Goal: Task Accomplishment & Management: Manage account settings

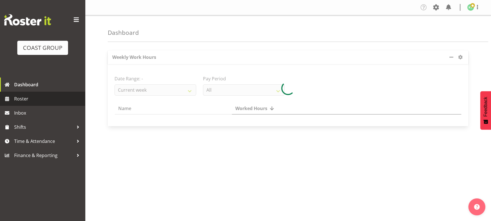
click at [53, 101] on span "Roster" at bounding box center [48, 99] width 68 height 8
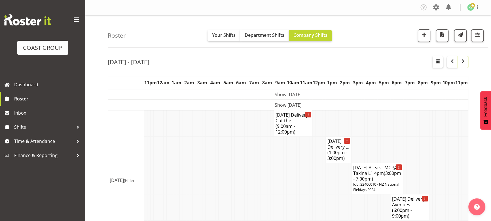
click at [463, 65] on span "button" at bounding box center [463, 61] width 2 height 7
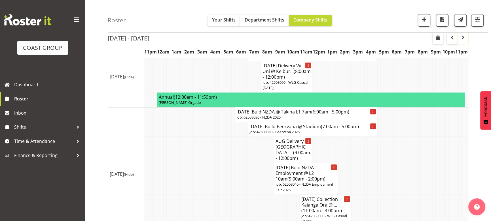
scroll to position [266, 0]
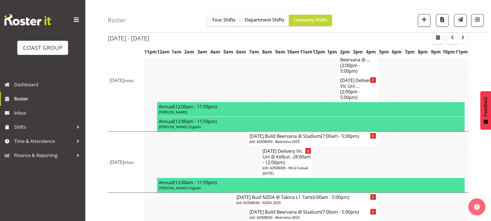
click at [460, 39] on span "button" at bounding box center [462, 37] width 7 height 7
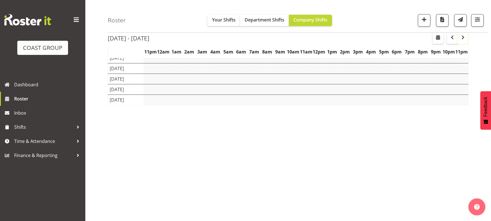
scroll to position [57, 0]
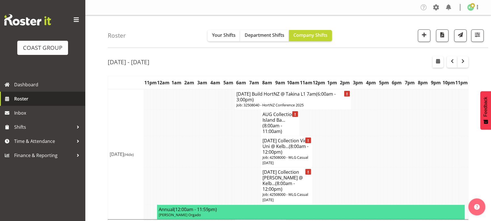
click at [30, 95] on span "Roster" at bounding box center [48, 99] width 68 height 8
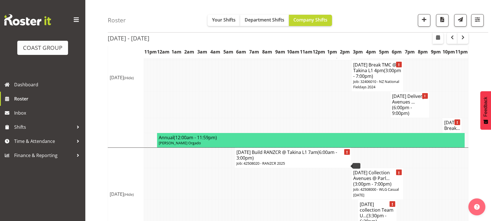
scroll to position [25, 0]
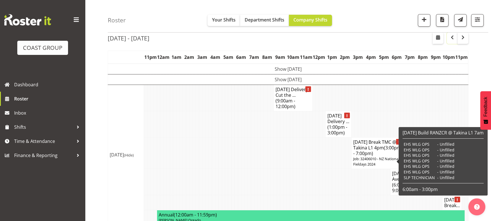
click at [450, 42] on button "button" at bounding box center [452, 38] width 11 height 11
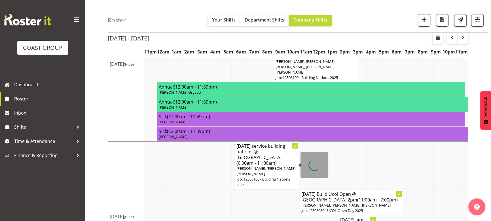
scroll to position [25, 0]
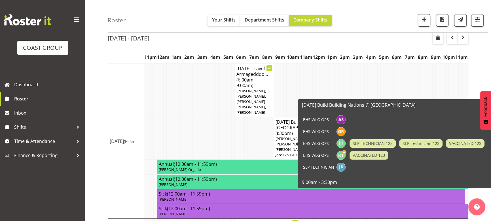
click at [322, 79] on td at bounding box center [323, 91] width 3 height 54
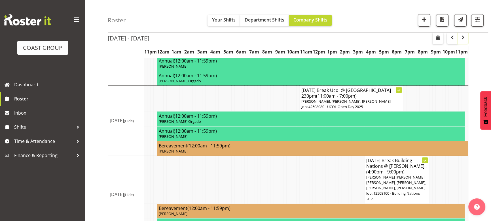
click at [466, 38] on button "button" at bounding box center [462, 38] width 11 height 11
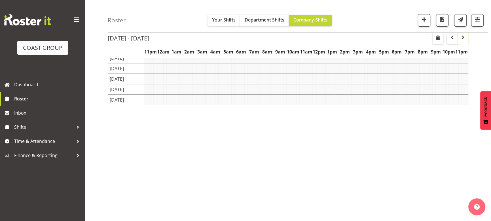
scroll to position [57, 0]
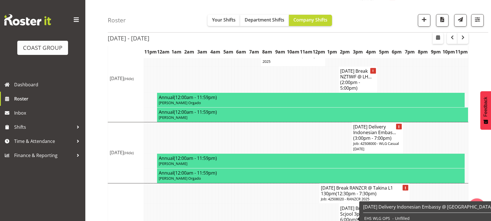
scroll to position [399, 0]
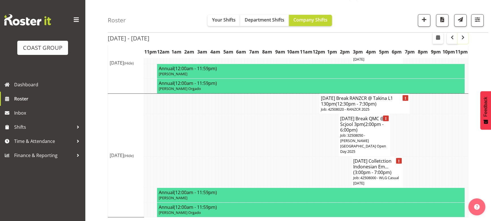
drag, startPoint x: 464, startPoint y: 37, endPoint x: 465, endPoint y: 42, distance: 4.9
click at [464, 37] on span "button" at bounding box center [462, 37] width 7 height 7
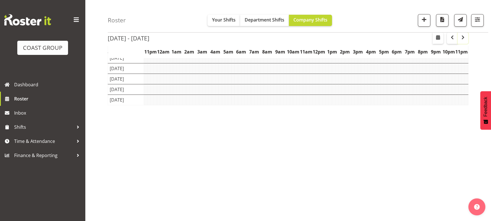
scroll to position [57, 0]
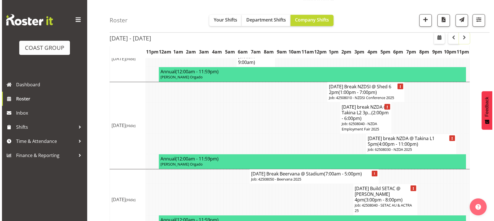
scroll to position [472, 0]
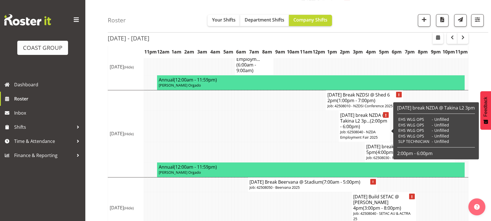
click at [379, 129] on h4 "AUG 25 break NZDA @ Takina L2 3p... (2:00pm - 6:00pm)" at bounding box center [364, 120] width 48 height 17
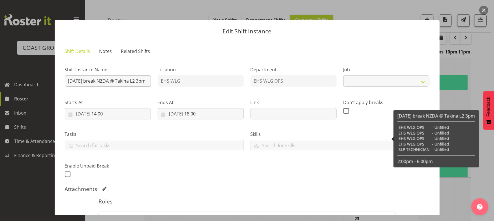
select select "9197"
click at [109, 83] on input "AUG 25 break NZDA @ Takina L2 3pm" at bounding box center [108, 80] width 86 height 11
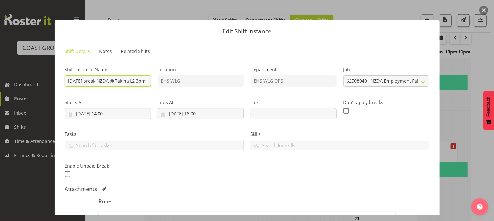
click at [110, 82] on input "AUG 25 break NZDA @ Takina L2 3pm" at bounding box center [108, 80] width 86 height 11
click at [110, 80] on input "AUG 25 break NZDA @ Takina L2 3pm" at bounding box center [108, 80] width 86 height 11
type input "AUG 25 break NZDA Employment @ Takina L2 530pm DONE by 8pm!"
click at [131, 119] on input "23/08/2025, 14:00" at bounding box center [108, 113] width 86 height 11
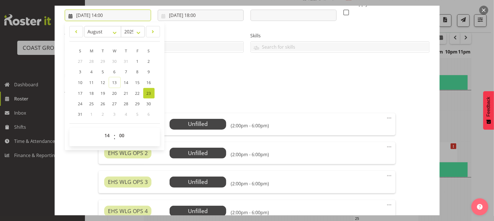
scroll to position [129, 0]
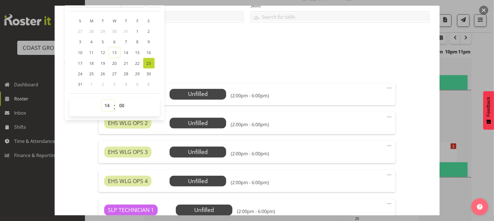
drag, startPoint x: 110, startPoint y: 109, endPoint x: 111, endPoint y: 104, distance: 5.1
click at [110, 109] on select "00 01 02 03 04 05 06 07 08 09 10 11 12 13 14 15 16 17 18 19 20 21 22 23" at bounding box center [108, 105] width 13 height 11
select select "16"
click at [102, 100] on select "00 01 02 03 04 05 06 07 08 09 10 11 12 13 14 15 16 17 18 19 20 21 22 23" at bounding box center [108, 105] width 13 height 11
type input "23/08/2025, 16:00"
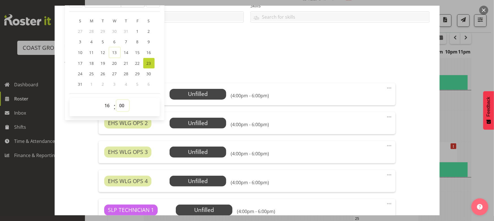
click at [120, 103] on select "00 01 02 03 04 05 06 07 08 09 10 11 12 13 14 15 16 17 18 19 20 21 22 23 24 25 2…" at bounding box center [122, 105] width 13 height 11
select select "30"
click at [116, 100] on select "00 01 02 03 04 05 06 07 08 09 10 11 12 13 14 15 16 17 18 19 20 21 22 23 24 25 2…" at bounding box center [122, 105] width 13 height 11
type input "23/08/2025, 16:30"
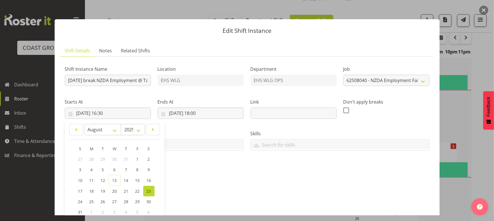
scroll to position [0, 0]
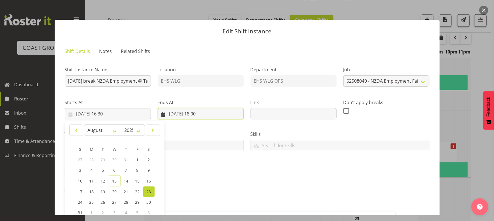
click at [196, 112] on input "23/08/2025, 18:00" at bounding box center [201, 113] width 86 height 11
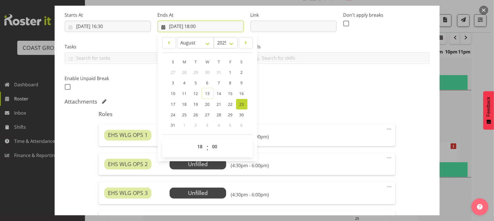
scroll to position [129, 0]
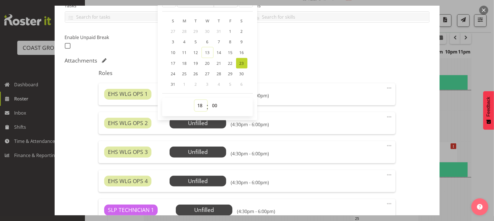
click at [198, 105] on select "00 01 02 03 04 05 06 07 08 09 10 11 12 13 14 15 16 17 18 19 20 21 22 23" at bounding box center [201, 105] width 13 height 11
select select "21"
click at [195, 100] on select "00 01 02 03 04 05 06 07 08 09 10 11 12 13 14 15 16 17 18 19 20 21 22 23" at bounding box center [201, 105] width 13 height 11
type input "23/08/2025, 21:00"
click at [335, 66] on div "Roles EHS WLG OPS 1 Unfilled Select Employee (4:30pm - 9:00pm) Edit Cover Role …" at bounding box center [247, 160] width 304 height 188
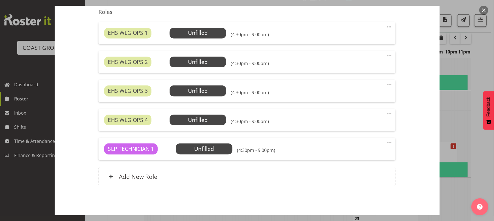
scroll to position [206, 0]
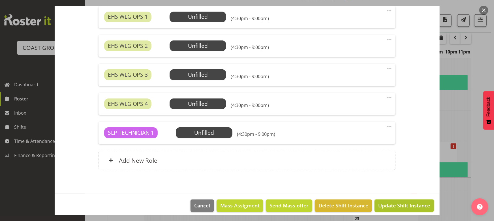
click at [399, 206] on span "Update Shift Instance" at bounding box center [405, 205] width 52 height 7
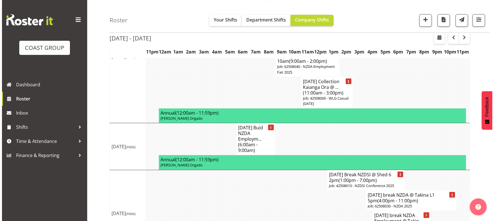
scroll to position [444, 0]
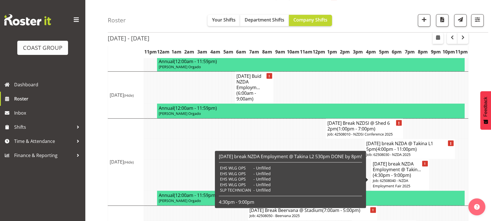
click at [409, 182] on p "Job: 62508040 - NZDA Employment Fair 2025" at bounding box center [400, 183] width 55 height 11
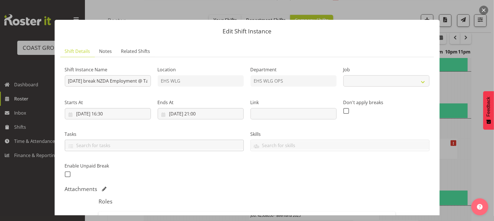
select select "9197"
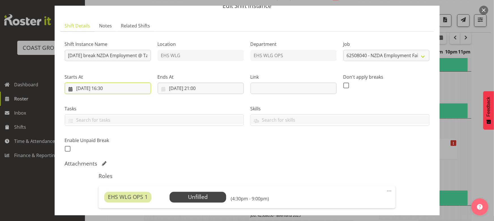
click at [130, 88] on input "23/08/2025, 16:30" at bounding box center [108, 88] width 86 height 11
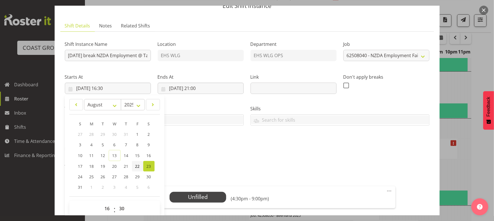
click at [137, 167] on span "22" at bounding box center [137, 166] width 5 height 5
type input "22/08/2025, 16:30"
click at [214, 86] on input "23/08/2025, 21:00" at bounding box center [201, 88] width 86 height 11
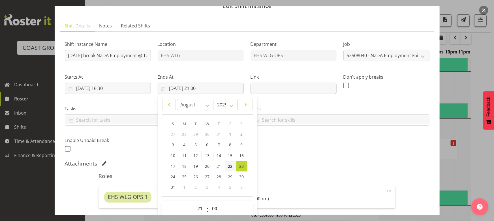
click at [232, 164] on span "22" at bounding box center [230, 166] width 5 height 5
type input "22/08/2025, 21:00"
click at [295, 144] on div "Shift Instance Name AUG 25 break NZDA Employment @ Takina L2 530pm DONE by 8pm!…" at bounding box center [247, 95] width 372 height 124
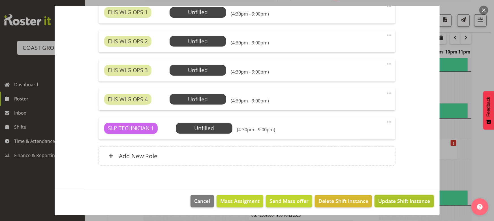
click at [409, 197] on span "Update Shift Instance" at bounding box center [405, 200] width 52 height 7
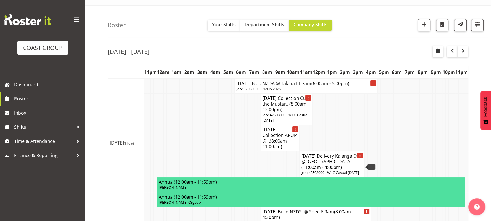
scroll to position [0, 0]
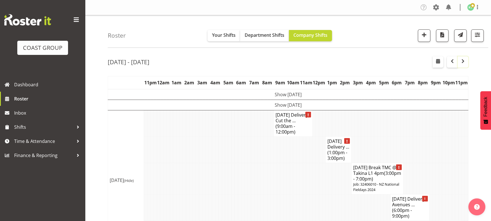
click at [465, 59] on span "button" at bounding box center [462, 61] width 7 height 7
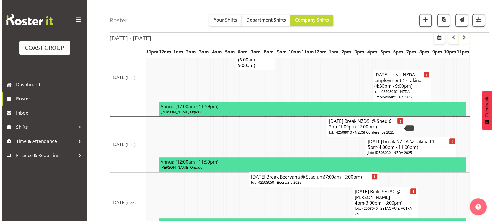
scroll to position [446, 0]
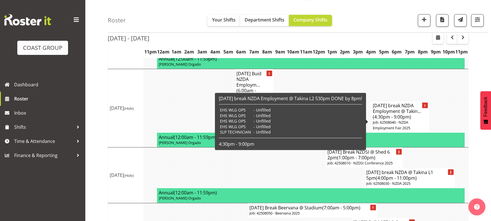
click at [385, 120] on span "(4:30pm - 9:00pm)" at bounding box center [392, 117] width 38 height 6
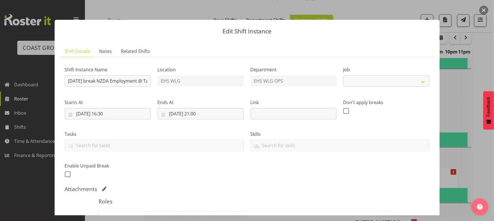
select select "9197"
click at [211, 112] on input "22/08/2025, 21:00" at bounding box center [201, 113] width 86 height 11
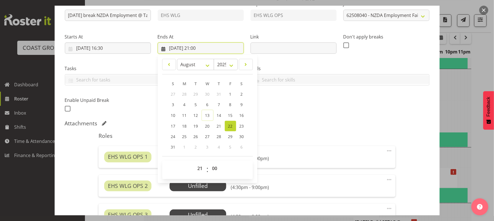
scroll to position [129, 0]
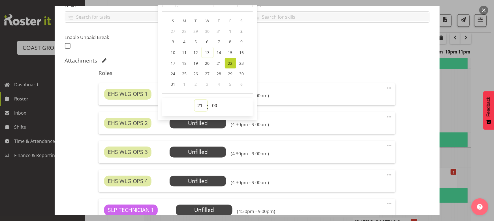
click at [197, 103] on select "00 01 02 03 04 05 06 07 08 09 10 11 12 13 14 15 16 17 18 19 20 21 22 23" at bounding box center [201, 105] width 13 height 11
select select "20"
click at [195, 100] on select "00 01 02 03 04 05 06 07 08 09 10 11 12 13 14 15 16 17 18 19 20 21 22 23" at bounding box center [201, 105] width 13 height 11
type input "22/08/2025, 20:00"
click at [309, 67] on div "Roles EHS WLG OPS 1 Unfilled Select Employee (4:30pm - 8:00pm) Edit Cover Role …" at bounding box center [247, 160] width 304 height 188
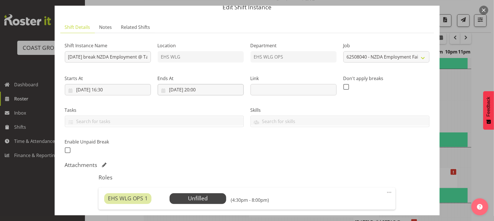
scroll to position [0, 0]
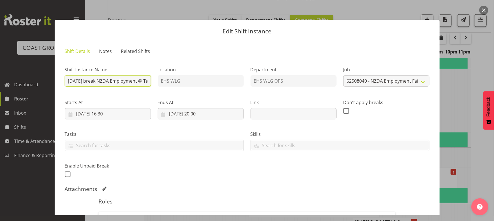
drag, startPoint x: 134, startPoint y: 80, endPoint x: 137, endPoint y: 76, distance: 4.8
click at [134, 80] on input "AUG 25 break NZDA Employment @ Takina L2 530pm DONE by 8pm!" at bounding box center [108, 80] width 86 height 11
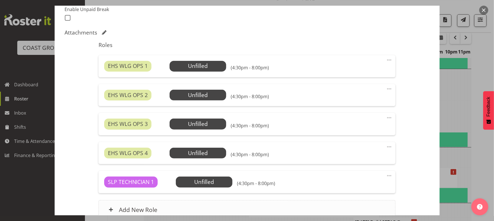
scroll to position [211, 0]
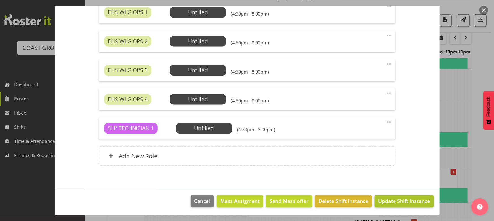
type input "AUG 25 break NZDA Employment @ Takina L2 530pm DONE by 7pm!"
click at [382, 195] on button "Update Shift Instance" at bounding box center [404, 201] width 59 height 12
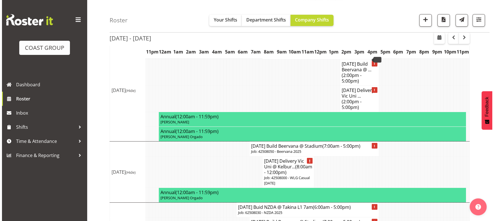
scroll to position [186, 0]
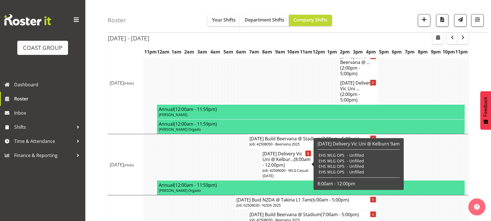
click at [286, 168] on span "(8:00am - 12:00pm)" at bounding box center [286, 162] width 48 height 12
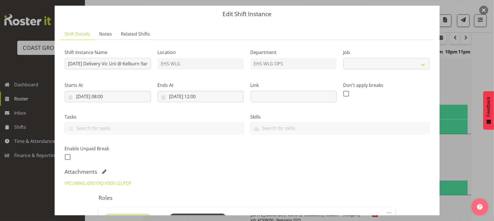
scroll to position [25, 0]
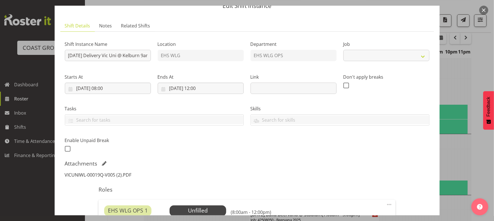
select select "8676"
click at [125, 173] on link "VICUNIWL-00019Q-V005 (2).PDF" at bounding box center [98, 175] width 67 height 6
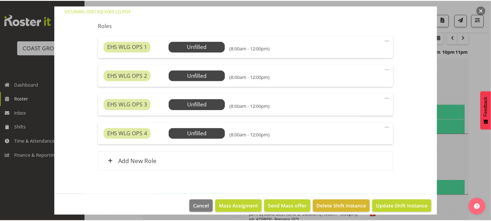
scroll to position [195, 0]
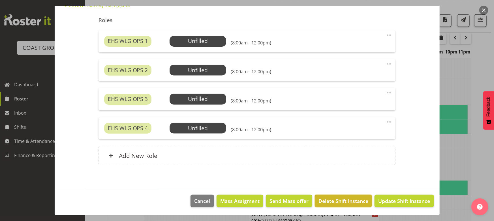
click at [351, 199] on span "Delete Shift Instance" at bounding box center [344, 200] width 50 height 7
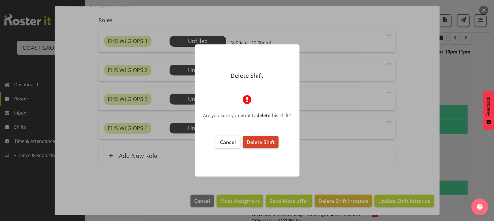
click at [263, 142] on span "Delete Shift" at bounding box center [261, 142] width 28 height 7
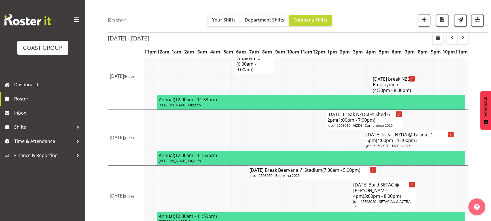
scroll to position [461, 0]
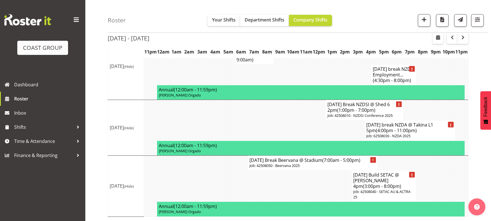
click at [467, 38] on button "button" at bounding box center [462, 38] width 11 height 11
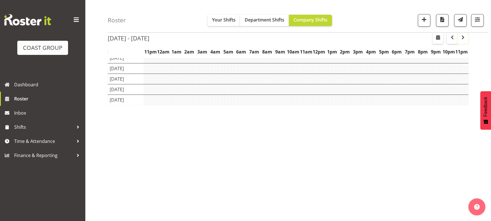
scroll to position [57, 0]
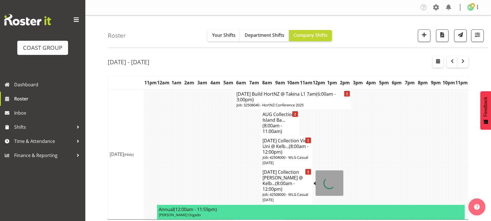
click at [286, 174] on h4 "AUG 25 Collection Vic Ubi @ Kelb... (8:00am - 12:00pm)" at bounding box center [286, 180] width 48 height 23
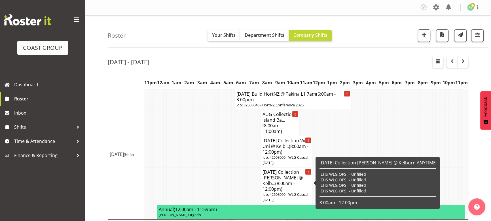
click at [282, 180] on h4 "AUG 25 Collection Vic Ubi @ Kelb... (8:00am - 12:00pm)" at bounding box center [286, 180] width 48 height 23
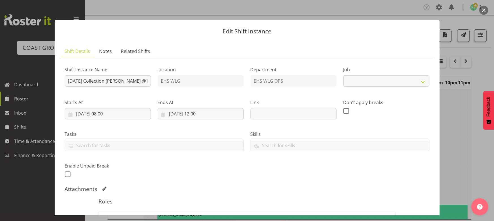
select select
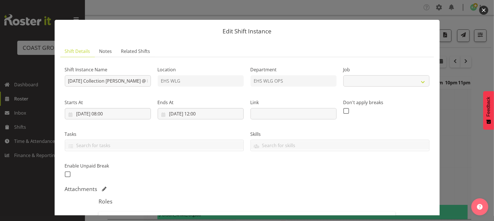
select select
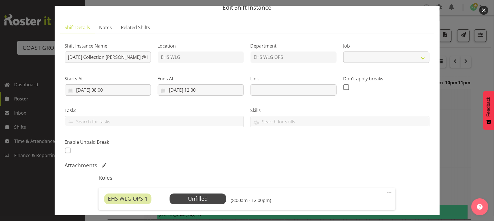
select select "8676"
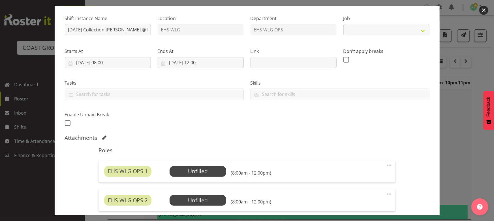
select select "8676"
click at [481, 12] on button "button" at bounding box center [484, 10] width 9 height 9
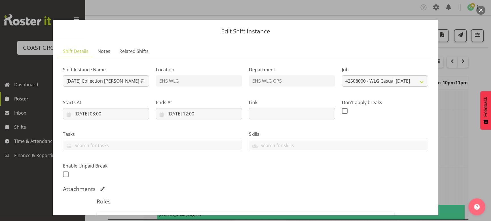
click at [481, 12] on button "button" at bounding box center [480, 10] width 9 height 9
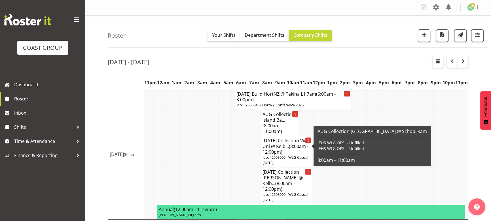
click at [271, 145] on h4 "AUG 25 Collection Vic Uni @ Kelb... (8:00am - 12:00pm)" at bounding box center [286, 146] width 48 height 17
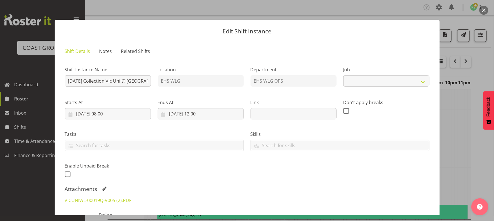
select select "8676"
click at [116, 198] on link "VICUNIWL-00019Q-V005 (2).PDF" at bounding box center [98, 200] width 67 height 6
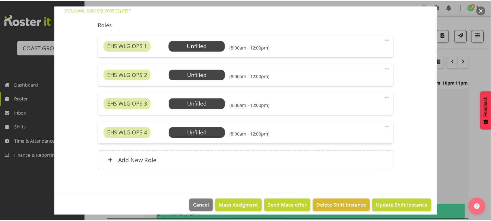
scroll to position [195, 0]
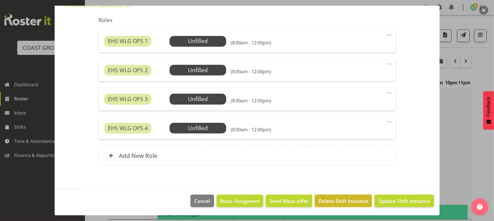
click at [340, 201] on span "Delete Shift Instance" at bounding box center [344, 200] width 50 height 7
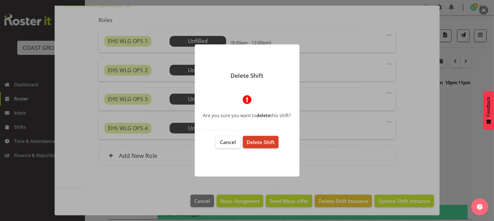
click at [272, 144] on span "Delete Shift" at bounding box center [261, 142] width 28 height 7
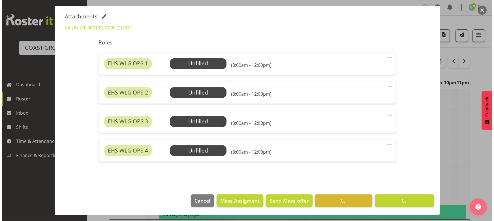
scroll to position [173, 0]
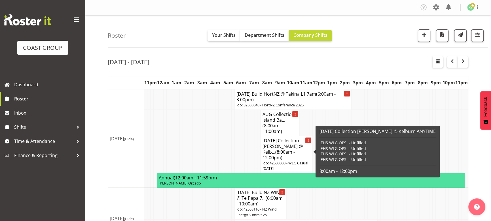
click at [303, 151] on h4 "AUG 25 Collection Vic Ubi @ Kelb... (8:00am - 12:00pm)" at bounding box center [286, 149] width 48 height 23
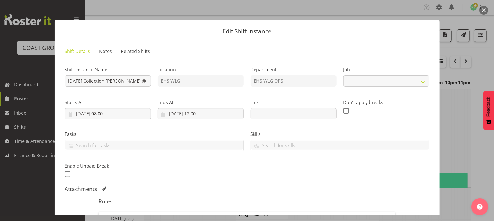
select select "8676"
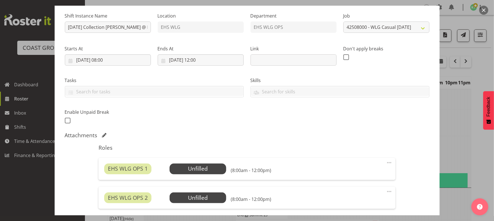
scroll to position [0, 0]
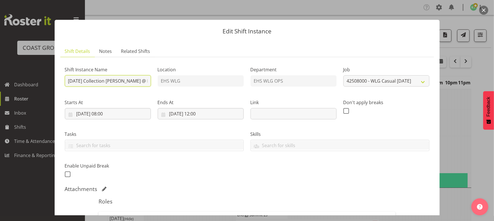
click at [105, 81] on input "AUG 25 Collection Vic Ubi @ Kelburn ANYTIME" at bounding box center [108, 80] width 86 height 11
click at [485, 8] on button "button" at bounding box center [484, 10] width 9 height 9
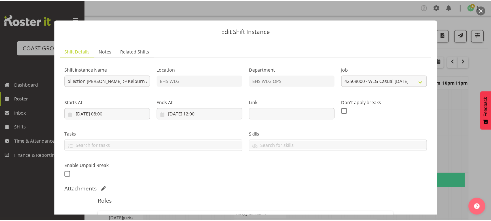
scroll to position [0, 0]
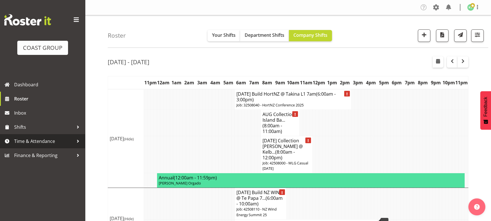
click at [51, 141] on span "Time & Attendance" at bounding box center [43, 141] width 59 height 8
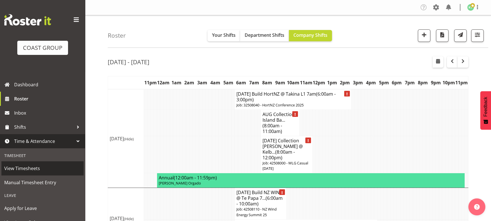
click at [49, 170] on span "View Timesheets" at bounding box center [42, 168] width 76 height 8
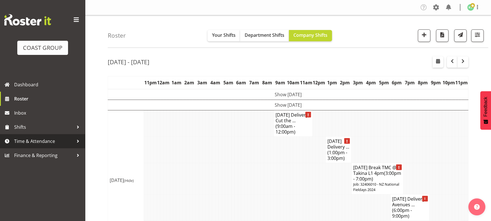
click at [49, 145] on link "Time & Attendance" at bounding box center [42, 141] width 85 height 14
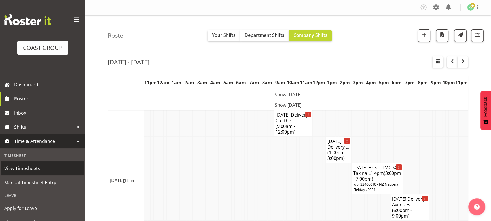
click at [44, 169] on span "View Timesheets" at bounding box center [42, 168] width 76 height 8
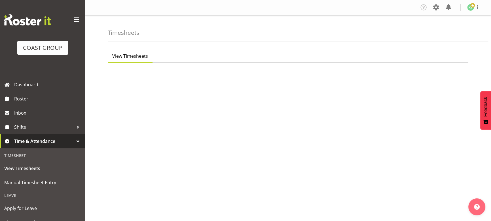
select select "7"
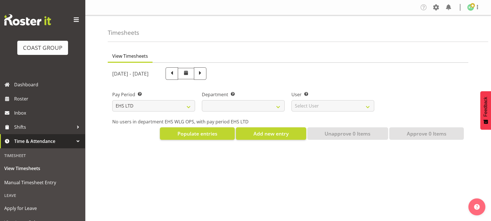
select select
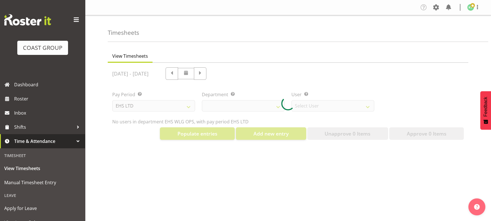
select select "10020"
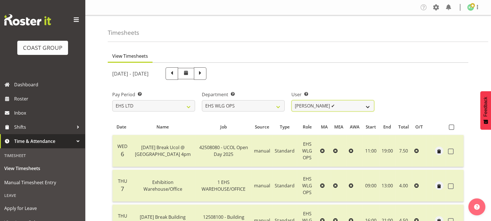
click at [347, 106] on select "[PERSON_NAME] ✔ [PERSON_NAME] ✔ [PERSON_NAME] ✔ [PERSON_NAME] ✔ [PERSON_NAME] ✔…" at bounding box center [332, 105] width 83 height 11
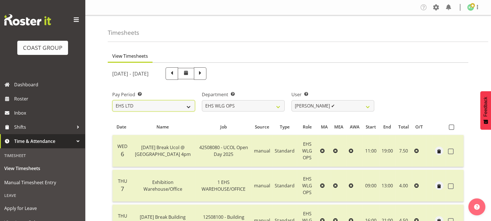
click at [180, 105] on select "SLP LTD EHS LTD DW LTD VEHICLES Carlton Events [PERSON_NAME] 120 Limited Wellin…" at bounding box center [153, 105] width 83 height 11
select select "6"
click at [112, 100] on select "SLP LTD EHS LTD DW LTD VEHICLES Carlton Events [PERSON_NAME] 120 Limited Wellin…" at bounding box center [153, 105] width 83 height 11
select select
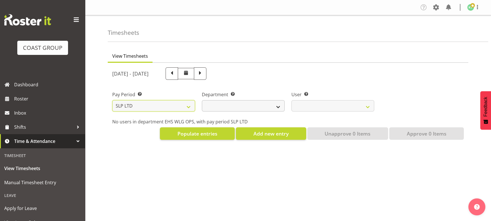
select select
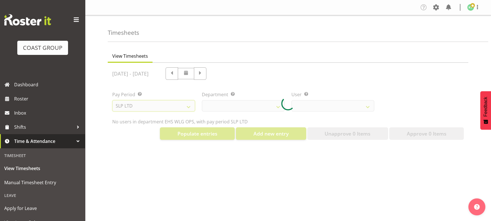
select select
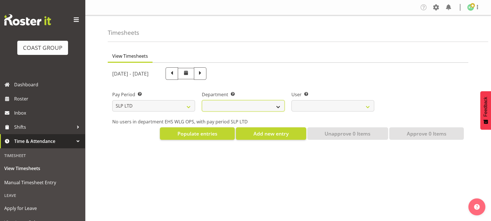
click at [260, 108] on select "SLP TRADE" at bounding box center [243, 105] width 83 height 11
select select "23"
click at [202, 100] on select "SLP TRADE" at bounding box center [243, 105] width 83 height 11
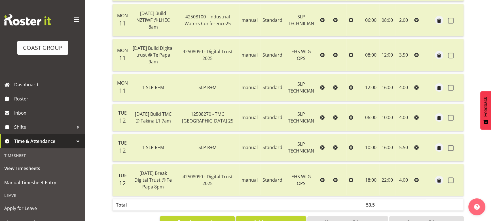
scroll to position [321, 0]
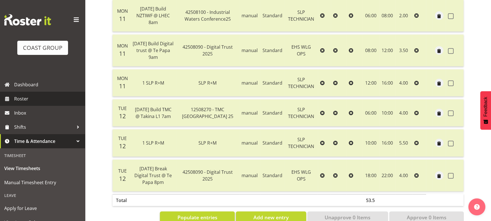
click at [61, 98] on span "Roster" at bounding box center [48, 99] width 68 height 8
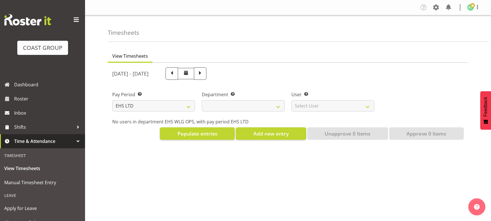
select select "7"
select select
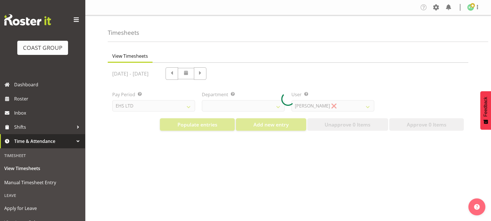
click at [321, 109] on div at bounding box center [288, 99] width 360 height 73
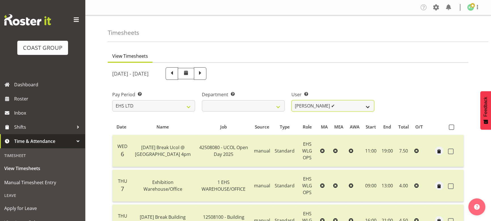
click at [325, 110] on select "Ashton Staats ✔ Darryl Burns ✔ Geoffrey Robertson ✔ Jackson Howsan ✔ Kade Tiati…" at bounding box center [332, 105] width 83 height 11
select select "2104"
click at [291, 100] on select "Ashton Staats ✔ Darryl Burns ✔ Geoffrey Robertson ✔ Jackson Howsan ✔ Kade Tiati…" at bounding box center [332, 105] width 83 height 11
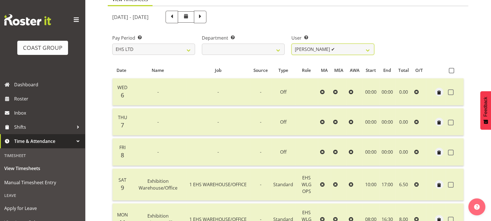
scroll to position [25, 0]
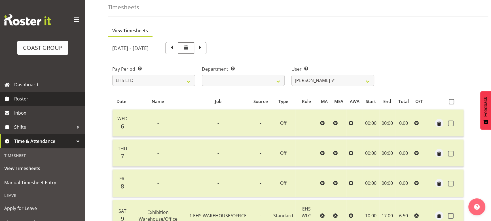
click at [53, 96] on span "Roster" at bounding box center [48, 99] width 68 height 8
